Goal: Navigation & Orientation: Find specific page/section

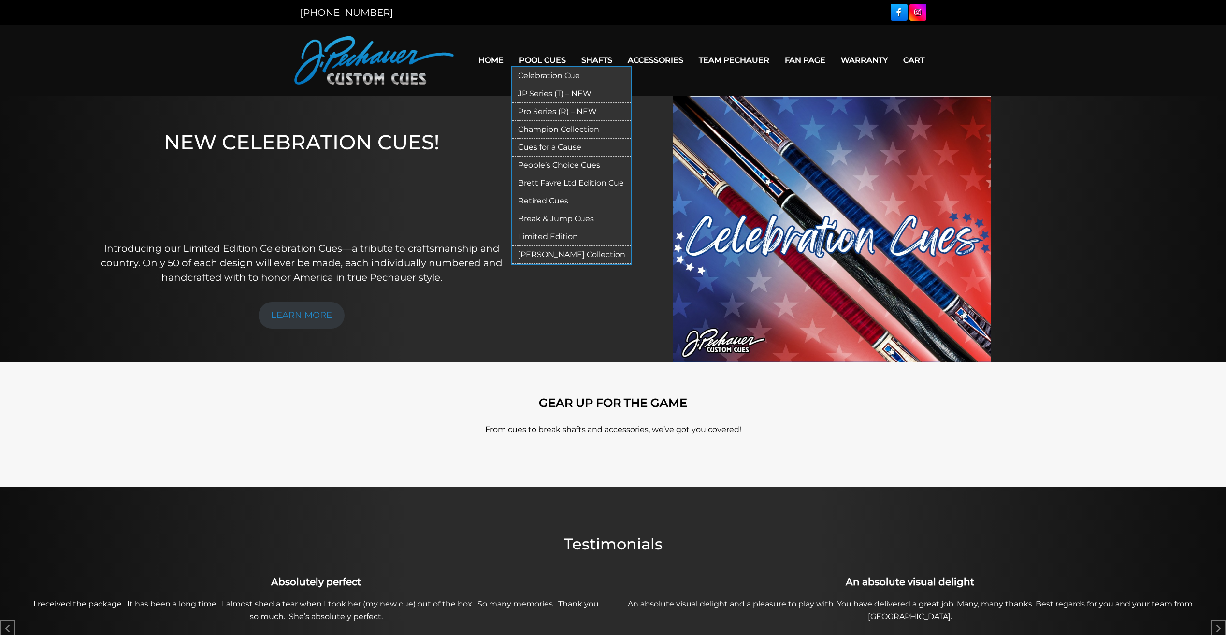
click at [539, 54] on link "Pool Cues" at bounding box center [542, 60] width 62 height 25
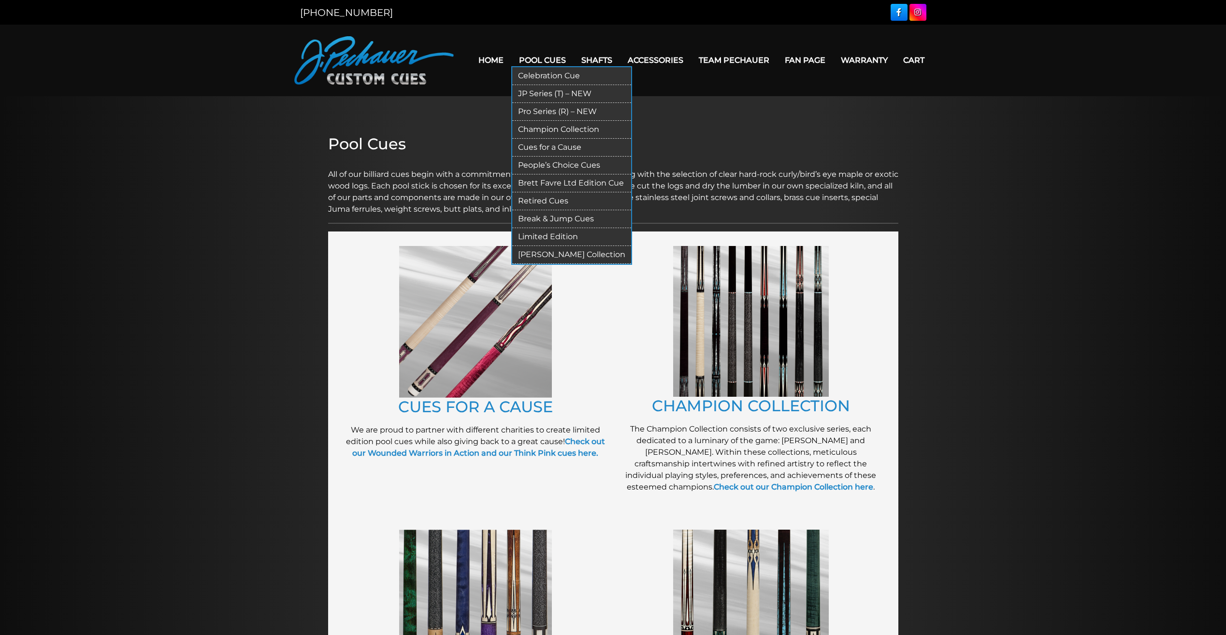
click at [530, 230] on link "Limited Edition" at bounding box center [571, 237] width 119 height 18
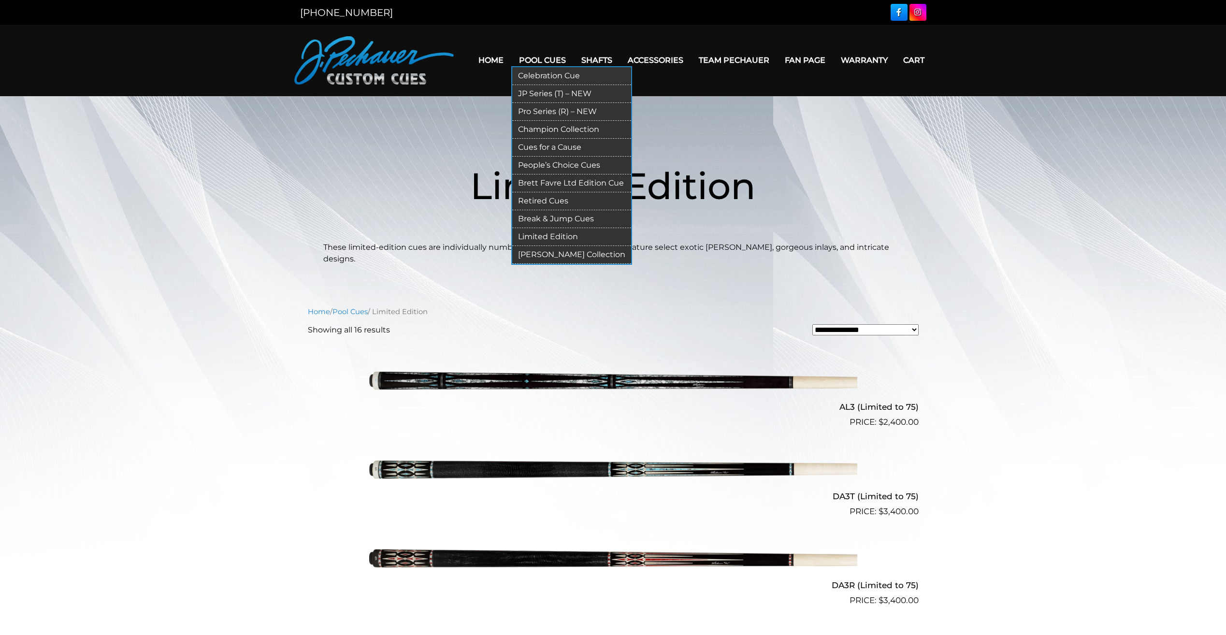
click at [531, 107] on link "Pro Series (R) – NEW" at bounding box center [571, 112] width 119 height 18
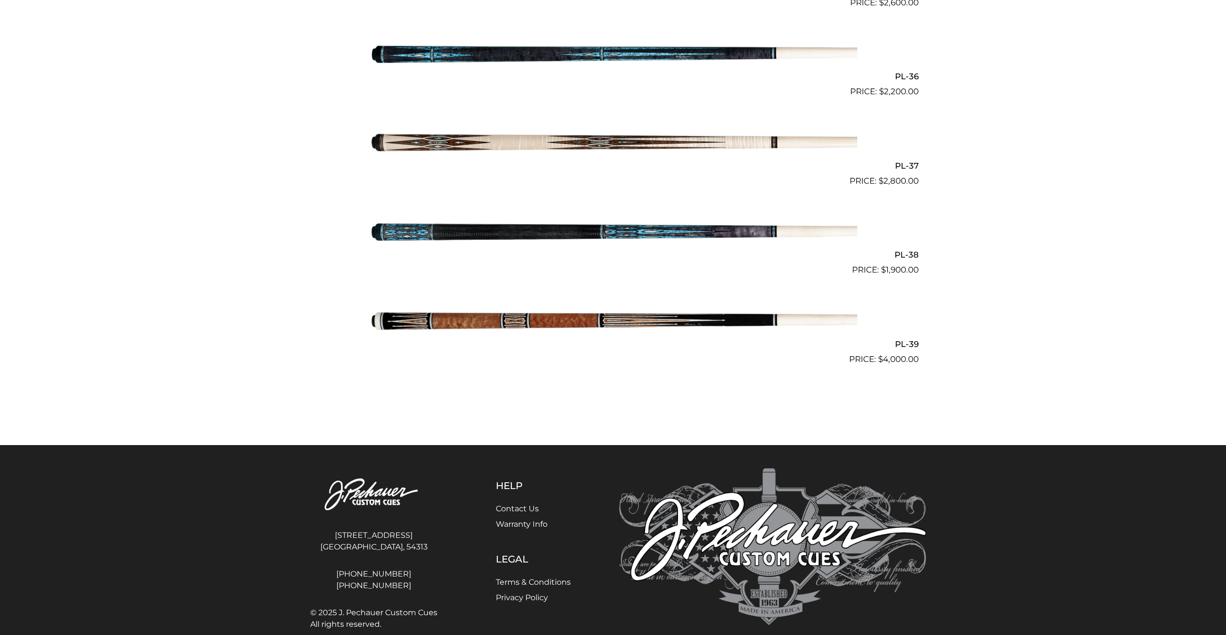
scroll to position [2645, 0]
